Goal: Task Accomplishment & Management: Manage account settings

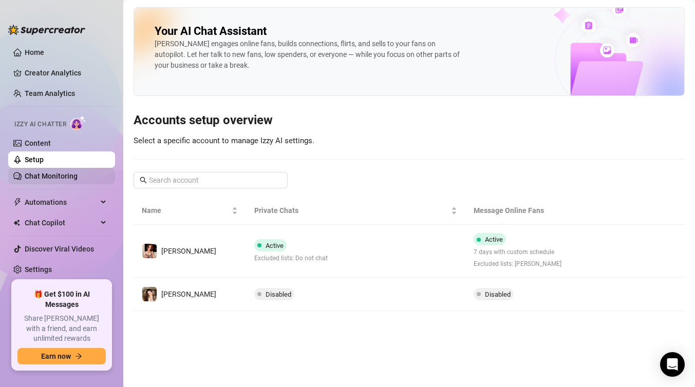
click at [62, 172] on link "Chat Monitoring" at bounding box center [51, 176] width 53 height 8
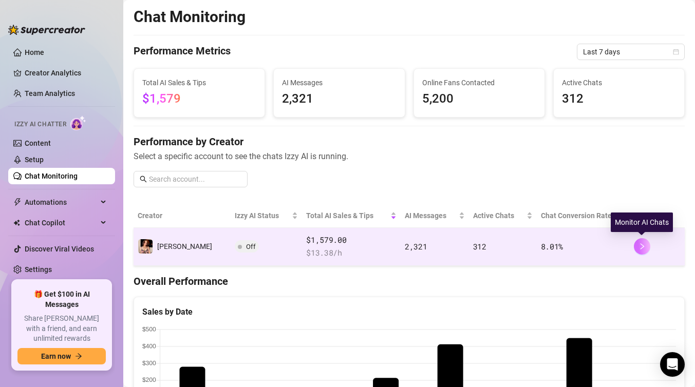
click at [645, 245] on icon "right" at bounding box center [641, 246] width 7 height 7
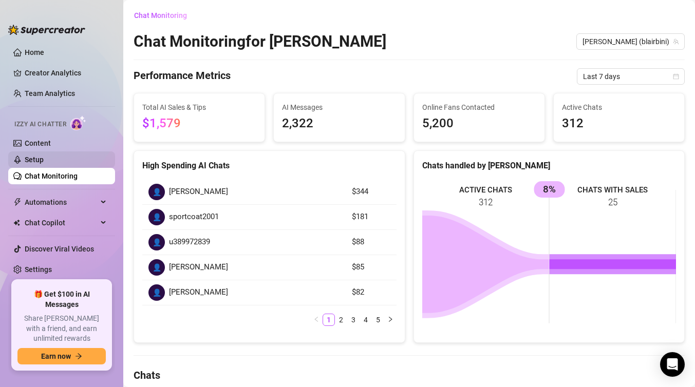
click at [44, 159] on link "Setup" at bounding box center [34, 160] width 19 height 8
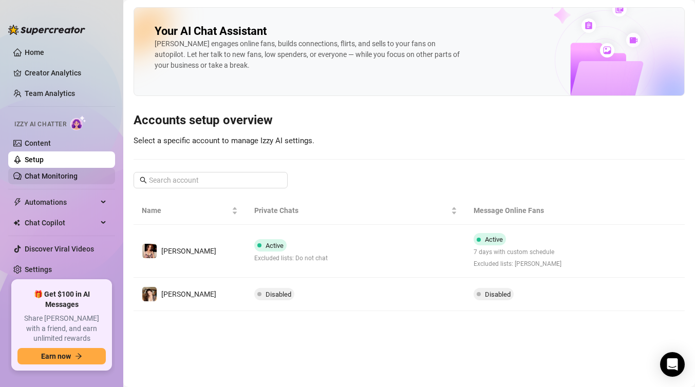
click at [53, 179] on link "Chat Monitoring" at bounding box center [51, 176] width 53 height 8
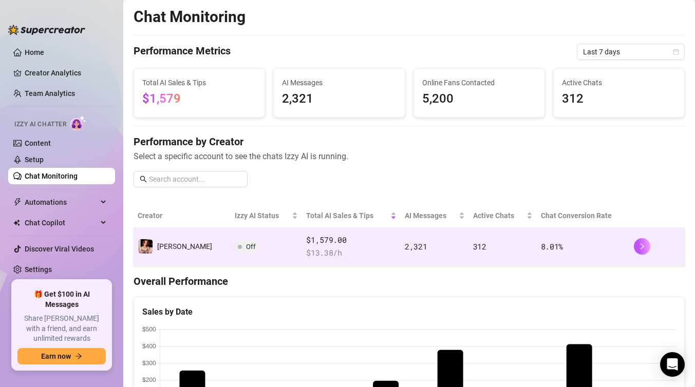
click at [246, 246] on span "Off" at bounding box center [251, 247] width 10 height 8
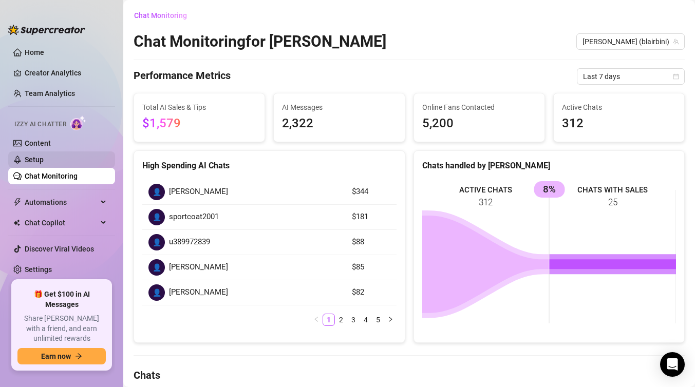
click at [42, 158] on link "Setup" at bounding box center [34, 160] width 19 height 8
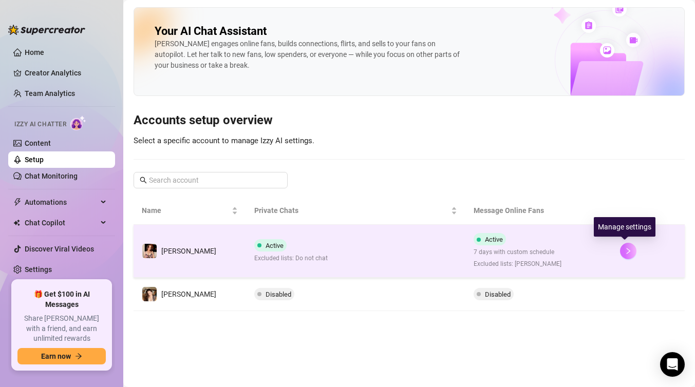
click at [628, 251] on button "button" at bounding box center [628, 251] width 16 height 16
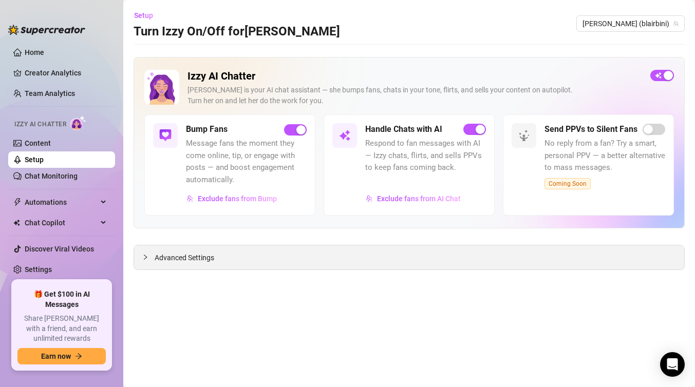
click at [187, 260] on span "Advanced Settings" at bounding box center [185, 257] width 60 height 11
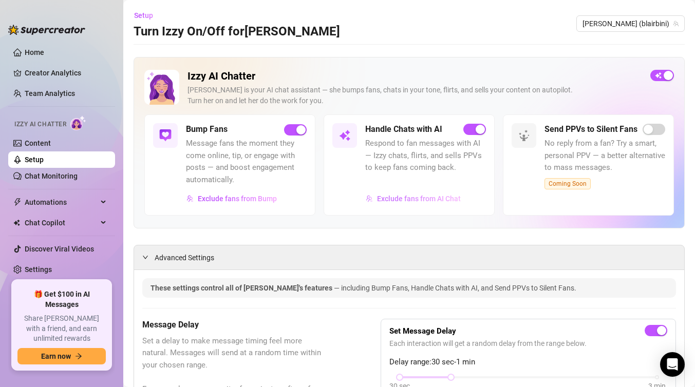
click at [400, 197] on span "Exclude fans from AI Chat" at bounding box center [419, 199] width 84 height 8
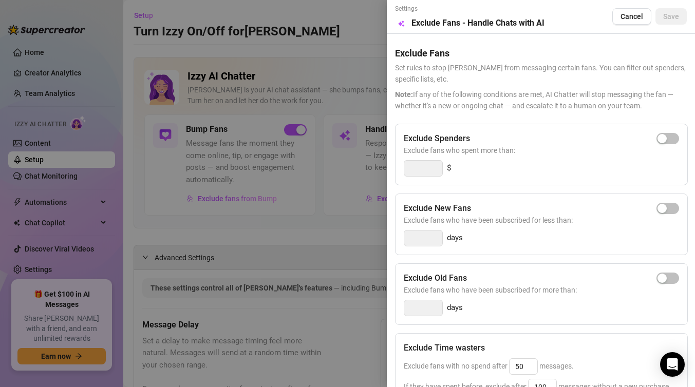
click at [293, 254] on div at bounding box center [347, 193] width 695 height 387
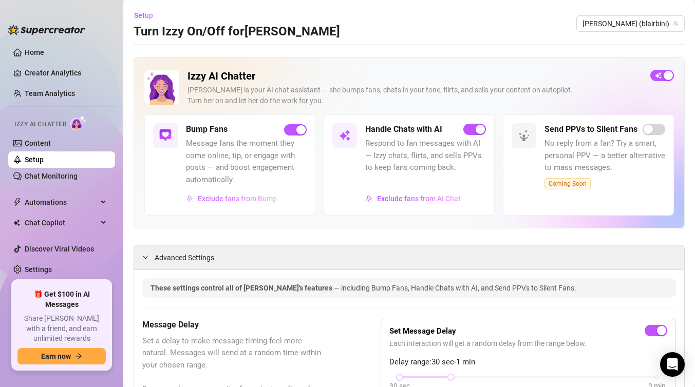
click at [254, 198] on span "Exclude fans from Bump" at bounding box center [237, 199] width 79 height 8
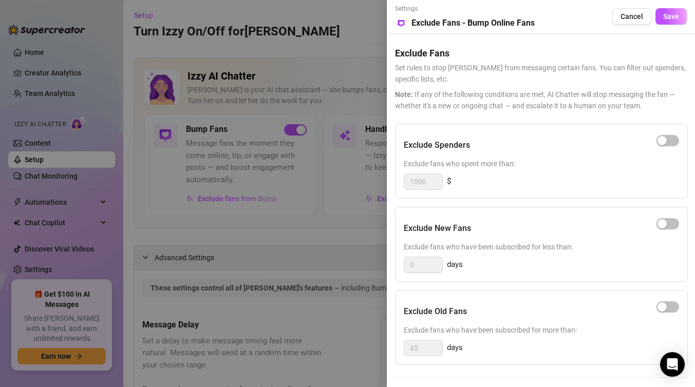
click at [325, 234] on div at bounding box center [347, 193] width 695 height 387
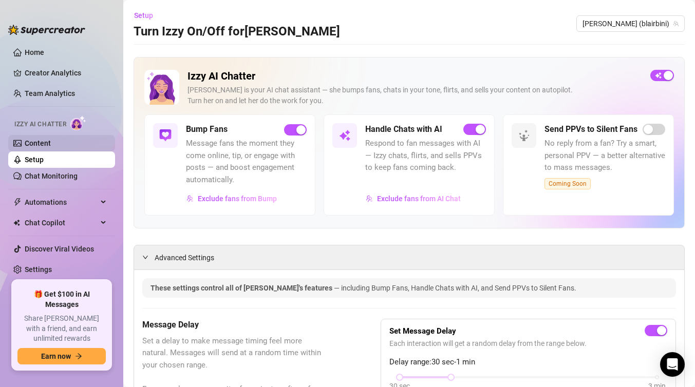
click at [51, 139] on link "Content" at bounding box center [38, 143] width 26 height 8
